Goal: Check status

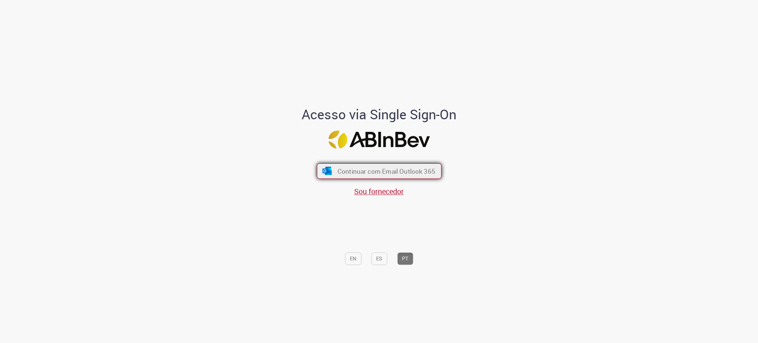
click at [357, 166] on button "Continuar com Email Outlook 365" at bounding box center [379, 171] width 125 height 16
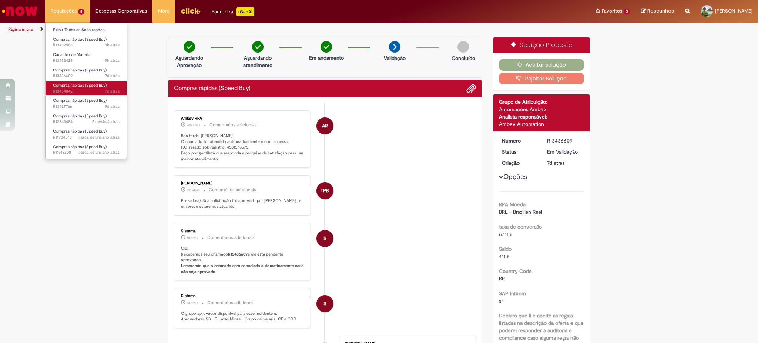
click at [90, 92] on span "7d atrás 7 dias atrás R13434842" at bounding box center [86, 91] width 67 height 6
click at [80, 105] on span "9d atrás 9 dias atrás R13427766" at bounding box center [86, 107] width 67 height 6
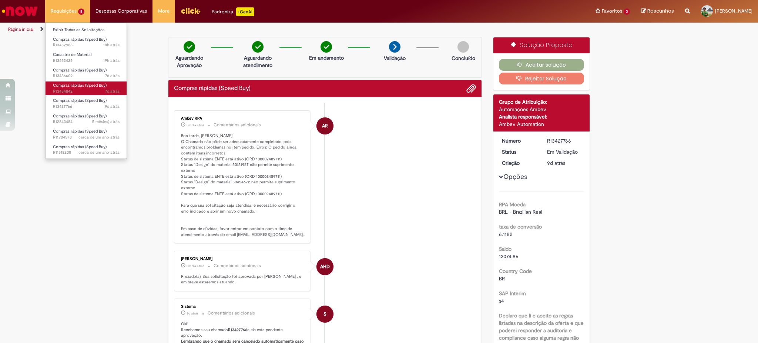
click at [75, 84] on span "Compras rápidas (Speed Buy)" at bounding box center [80, 86] width 54 height 6
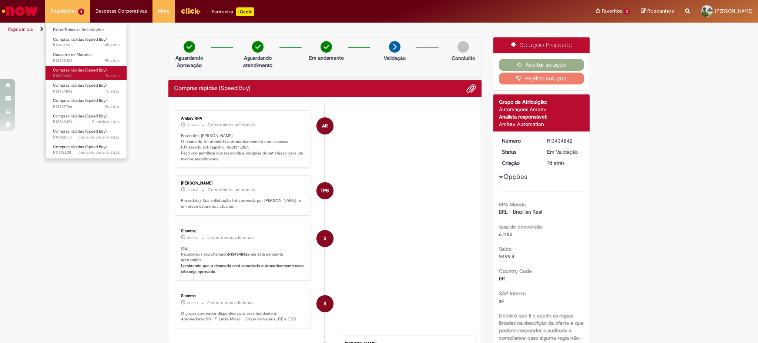
click at [77, 74] on span "7d atrás 7 dias atrás R13436609" at bounding box center [86, 76] width 67 height 6
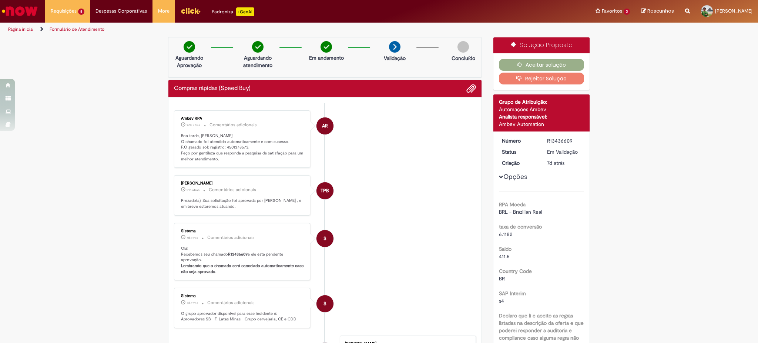
click at [230, 145] on p "Boa tarde, [PERSON_NAME]! O chamado foi atendido automaticamente e com sucesso.…" at bounding box center [242, 147] width 123 height 29
copy p "4501378573"
click at [235, 146] on p "Boa tarde, [PERSON_NAME]! O chamado foi atendido automaticamente e com sucesso.…" at bounding box center [242, 147] width 123 height 29
